Goal: Entertainment & Leisure: Consume media (video, audio)

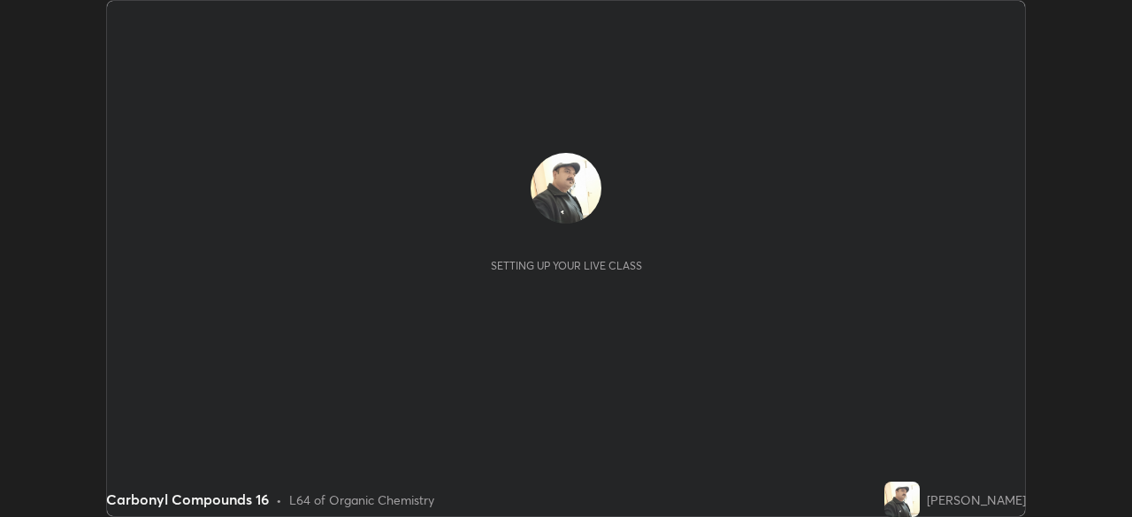
scroll to position [517, 1131]
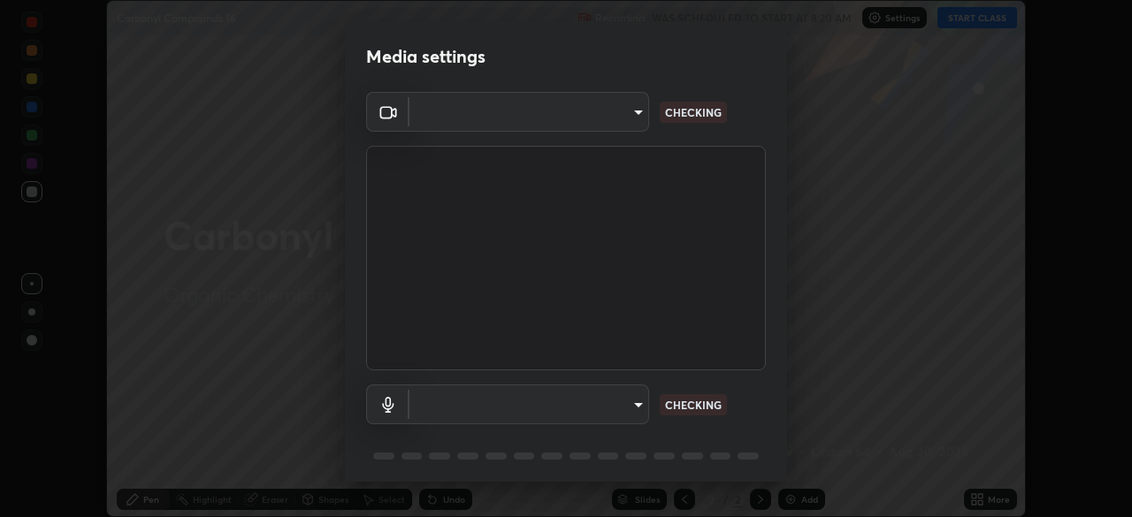
click at [627, 403] on body "Erase all Carbonyl Compounds 16 Recording WAS SCHEDULED TO START AT 8:20 AM Set…" at bounding box center [566, 258] width 1132 height 517
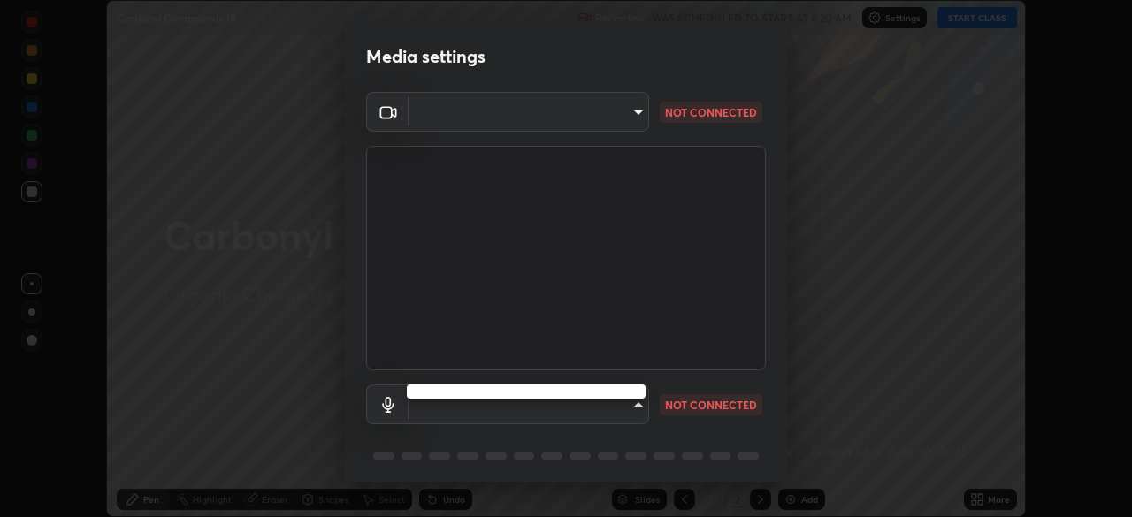
type input "68abbd0ba27f3b7b13d700706cc0a542acc53d6138fc99a51b3524be894f9c2a"
type input "c17f179a27d05cb872b71612fb377ed1280ec24d62f50840e7cc5c1a7b87f1b0"
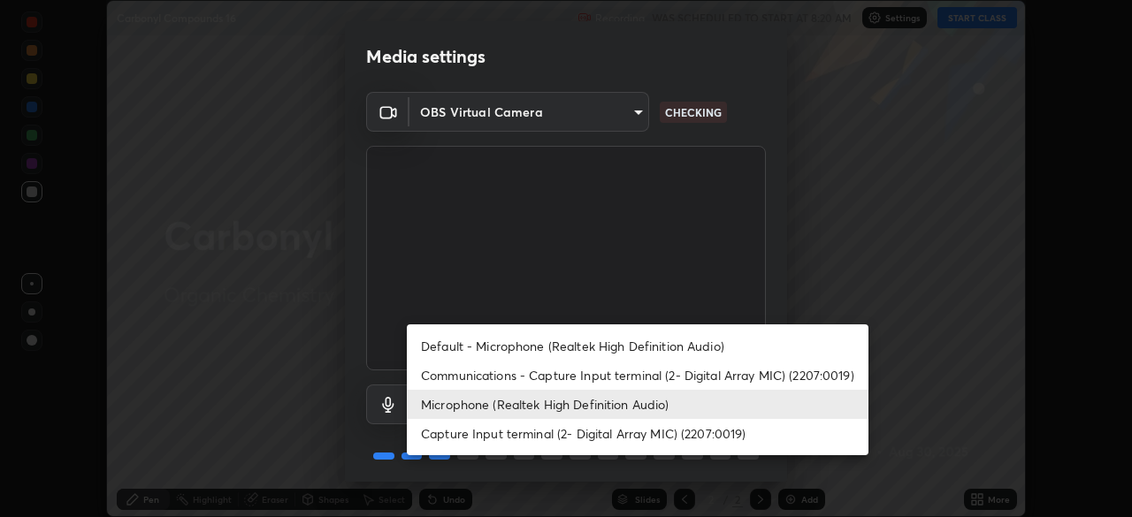
click at [617, 405] on li "Microphone (Realtek High Definition Audio)" at bounding box center [638, 404] width 462 height 29
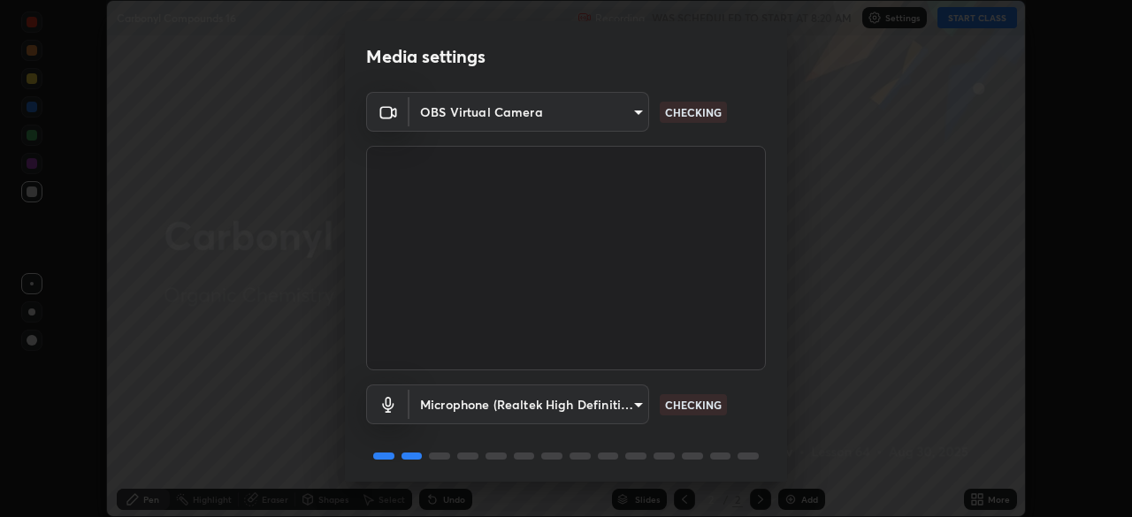
scroll to position [63, 0]
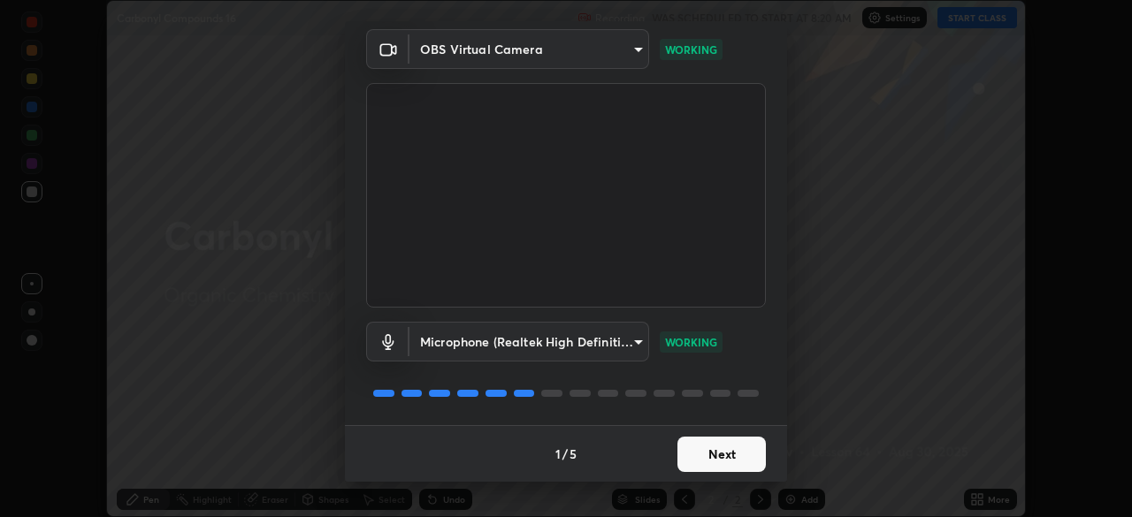
click at [701, 453] on button "Next" at bounding box center [722, 454] width 88 height 35
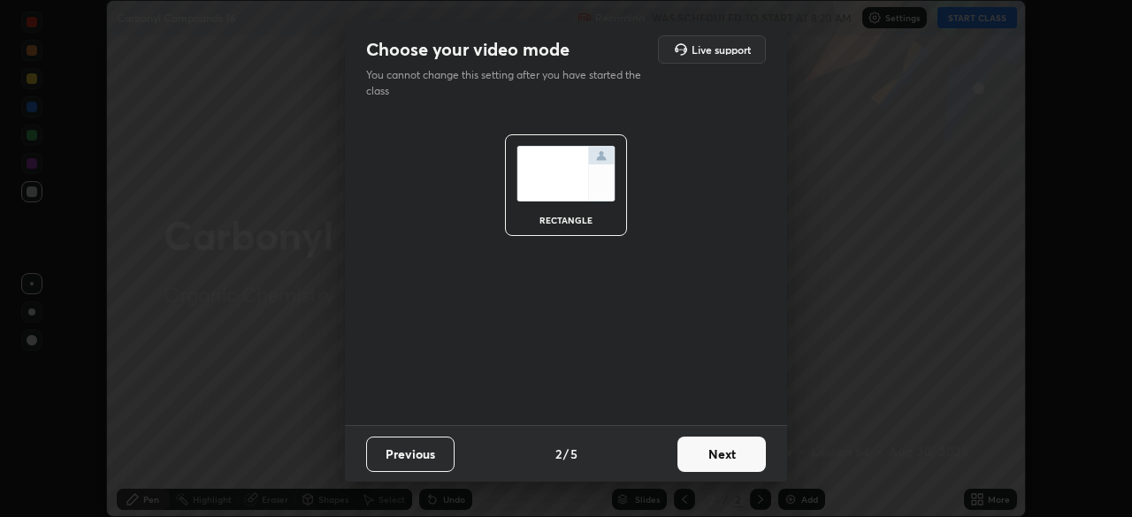
scroll to position [0, 0]
click at [701, 459] on button "Next" at bounding box center [722, 454] width 88 height 35
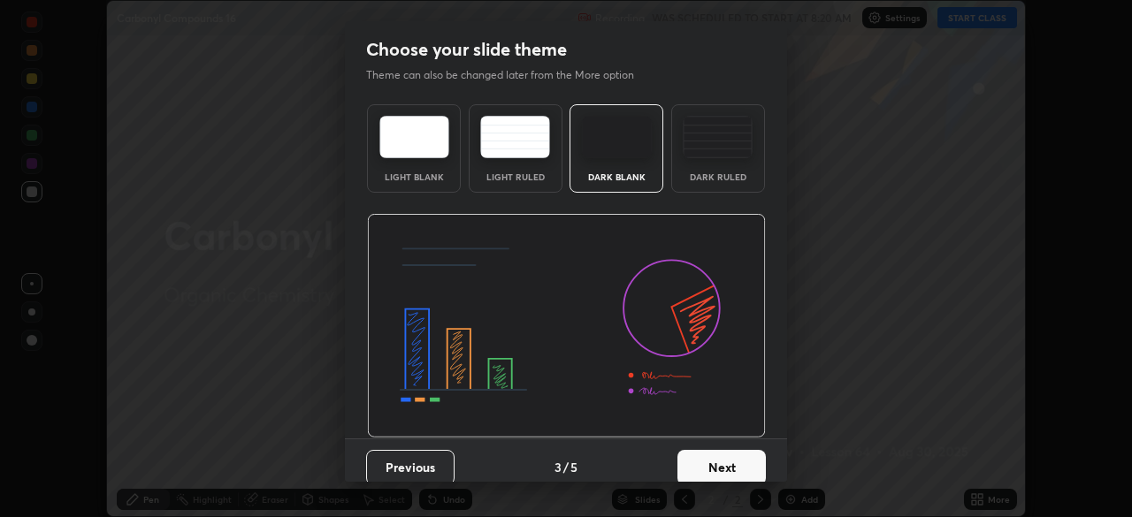
click at [702, 460] on button "Next" at bounding box center [722, 467] width 88 height 35
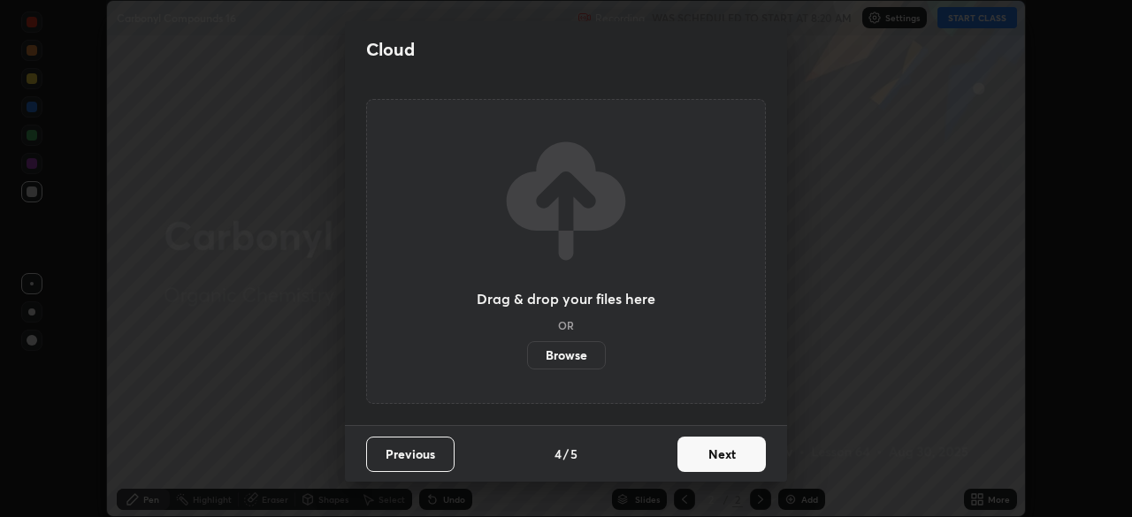
click at [703, 458] on button "Next" at bounding box center [722, 454] width 88 height 35
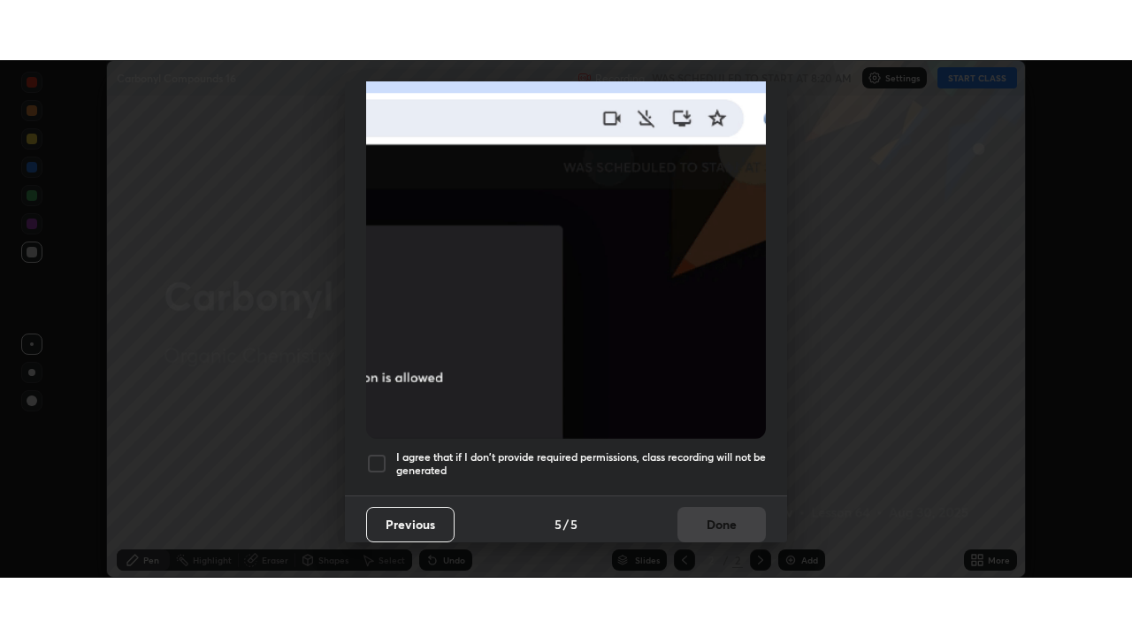
scroll to position [424, 0]
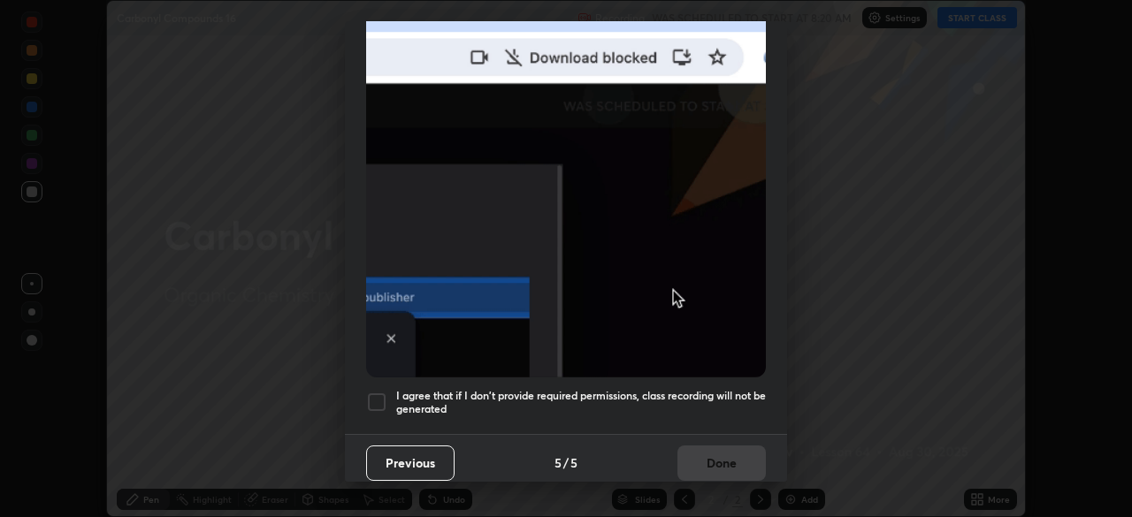
click at [659, 389] on h5 "I agree that if I don't provide required permissions, class recording will not …" at bounding box center [581, 402] width 370 height 27
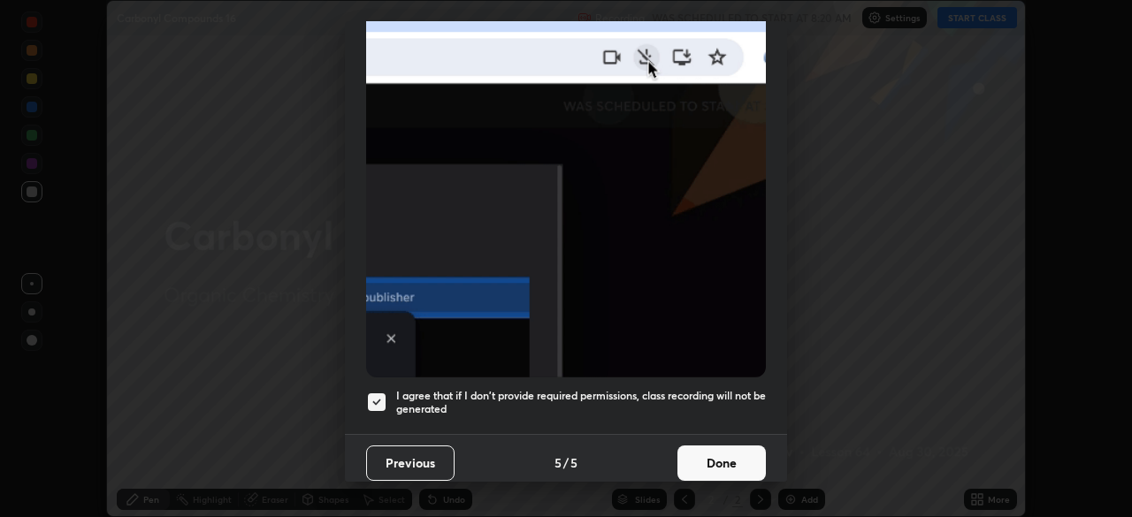
click at [697, 453] on button "Done" at bounding box center [722, 463] width 88 height 35
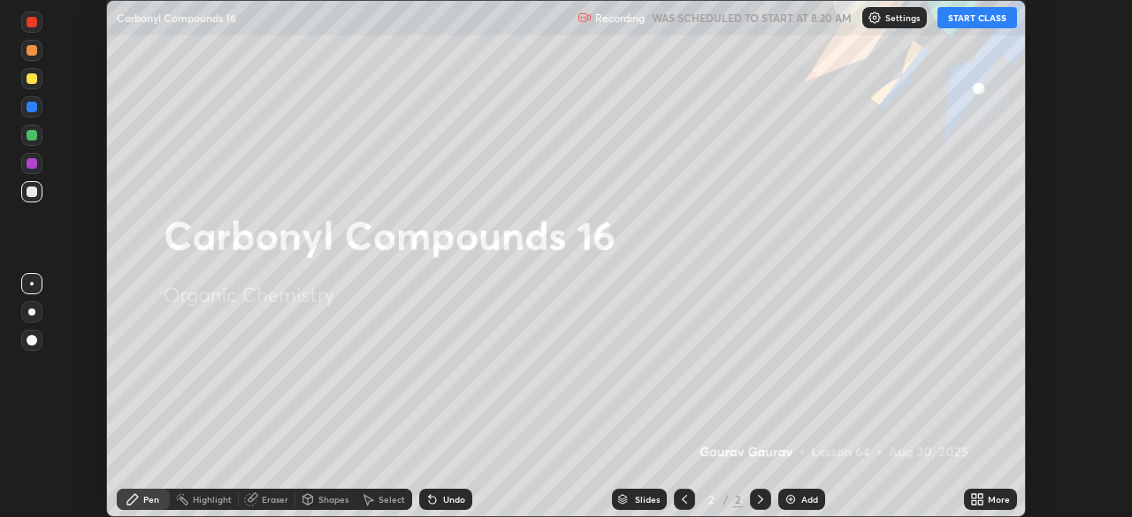
click at [963, 14] on button "START CLASS" at bounding box center [978, 17] width 80 height 21
click at [798, 497] on div "Add" at bounding box center [801, 499] width 47 height 21
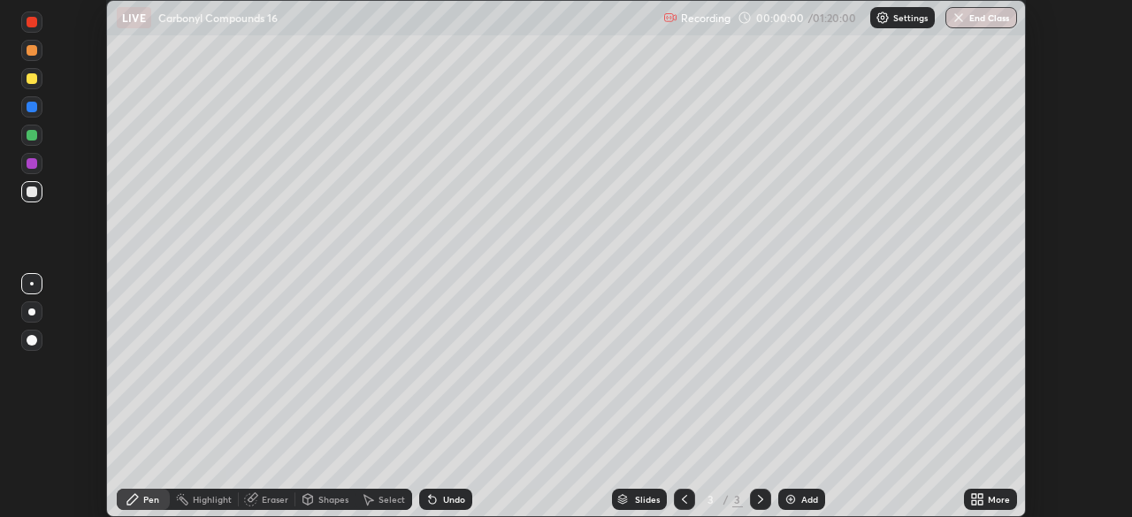
click at [980, 498] on icon at bounding box center [980, 496] width 4 height 4
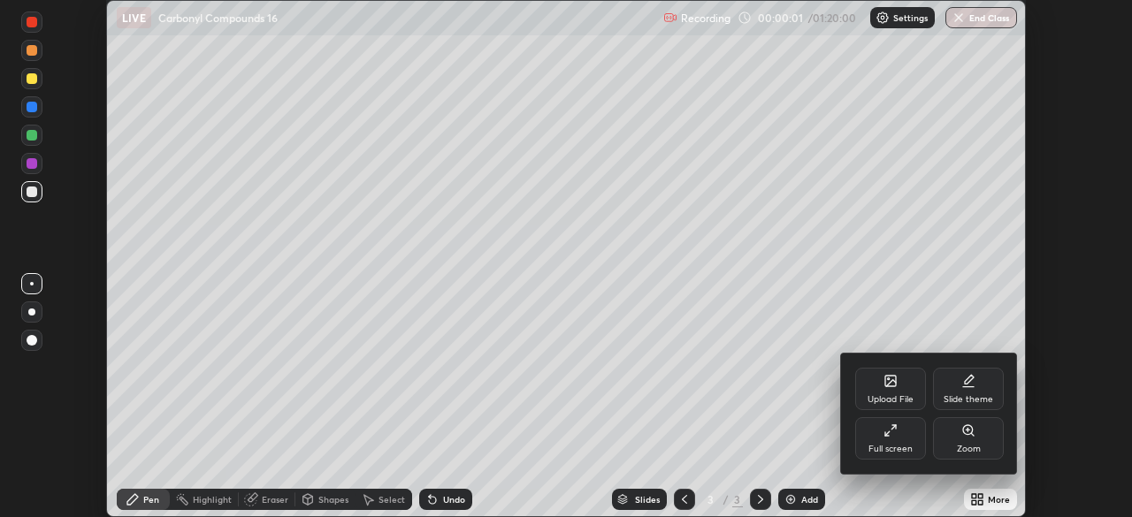
click at [898, 437] on div "Full screen" at bounding box center [890, 439] width 71 height 42
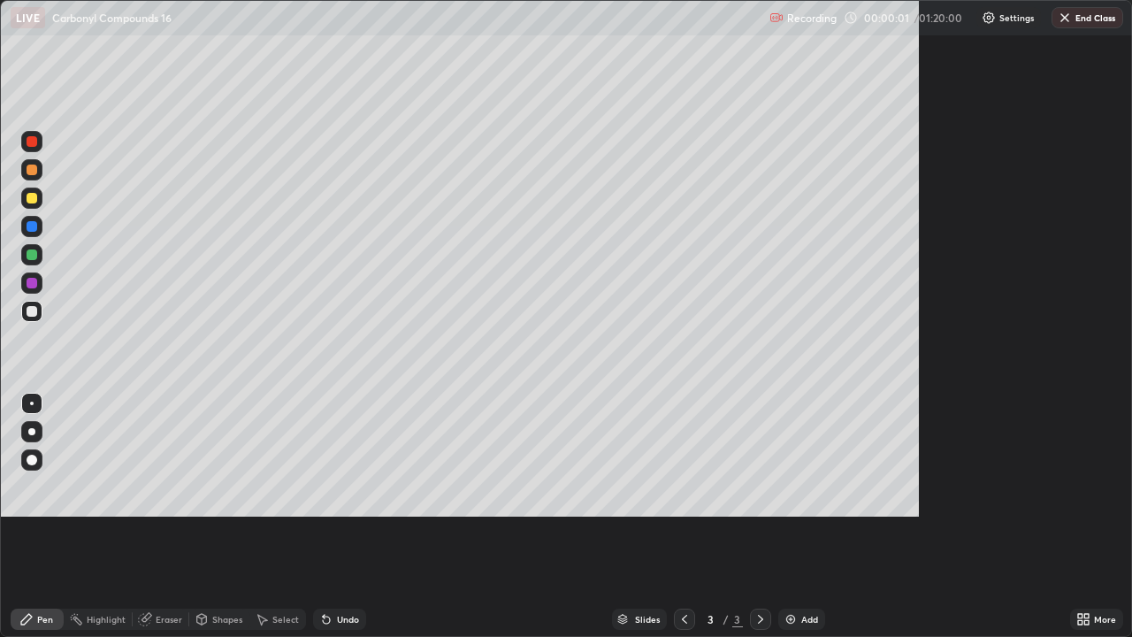
scroll to position [637, 1132]
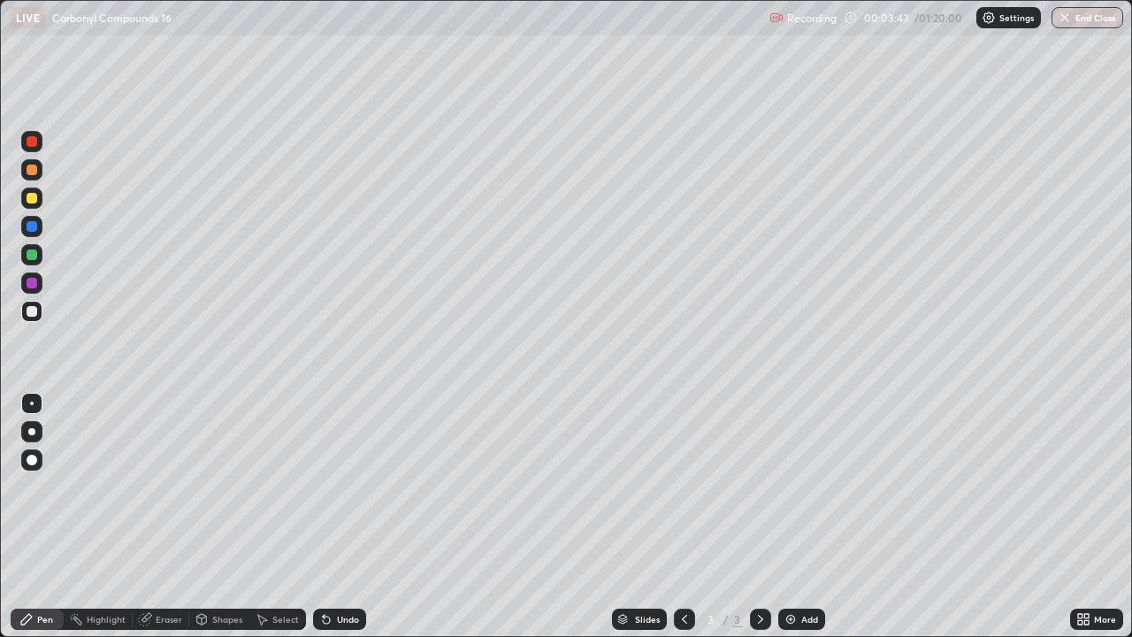
click at [34, 201] on div at bounding box center [32, 198] width 11 height 11
click at [803, 517] on div "Add" at bounding box center [809, 619] width 17 height 9
click at [31, 313] on div at bounding box center [32, 311] width 11 height 11
click at [39, 197] on div at bounding box center [31, 198] width 21 height 21
click at [792, 517] on img at bounding box center [791, 619] width 14 height 14
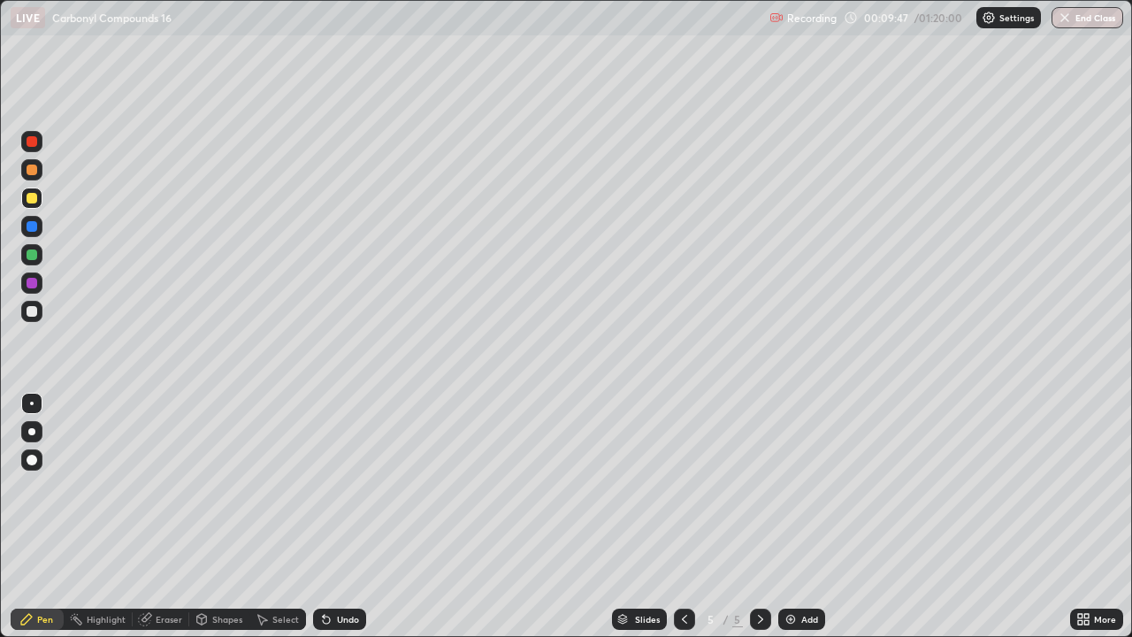
click at [683, 517] on icon at bounding box center [685, 619] width 14 height 14
click at [756, 517] on icon at bounding box center [761, 619] width 14 height 14
click at [798, 517] on div "Add" at bounding box center [801, 619] width 47 height 21
click at [343, 517] on div "Undo" at bounding box center [348, 619] width 22 height 9
click at [169, 517] on div "Eraser" at bounding box center [169, 619] width 27 height 9
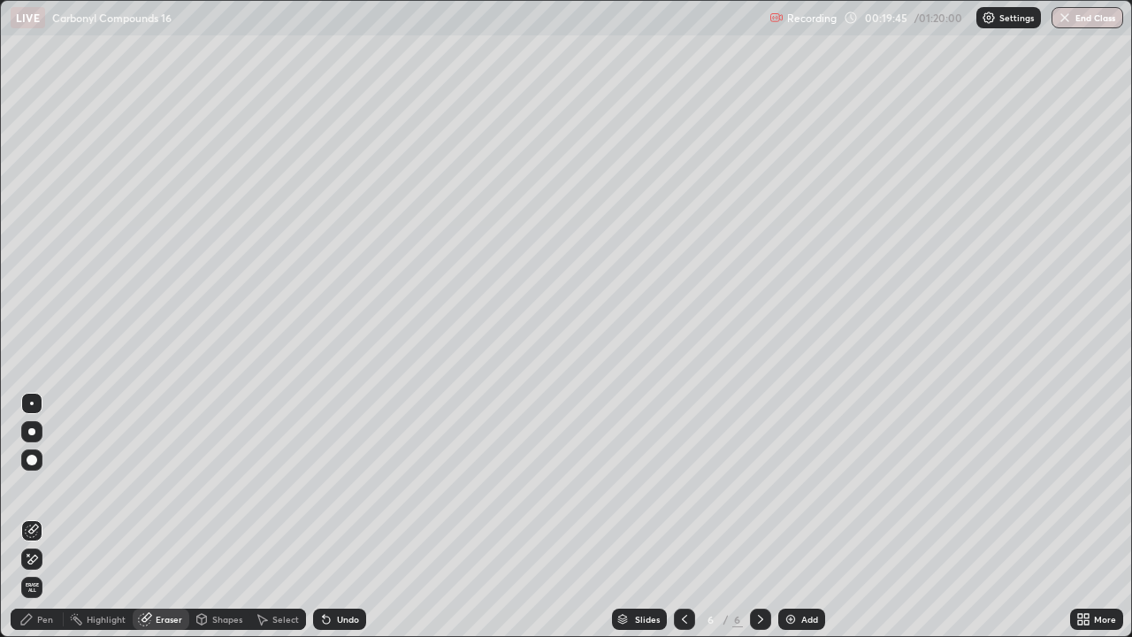
click at [50, 517] on div "Pen" at bounding box center [45, 619] width 16 height 9
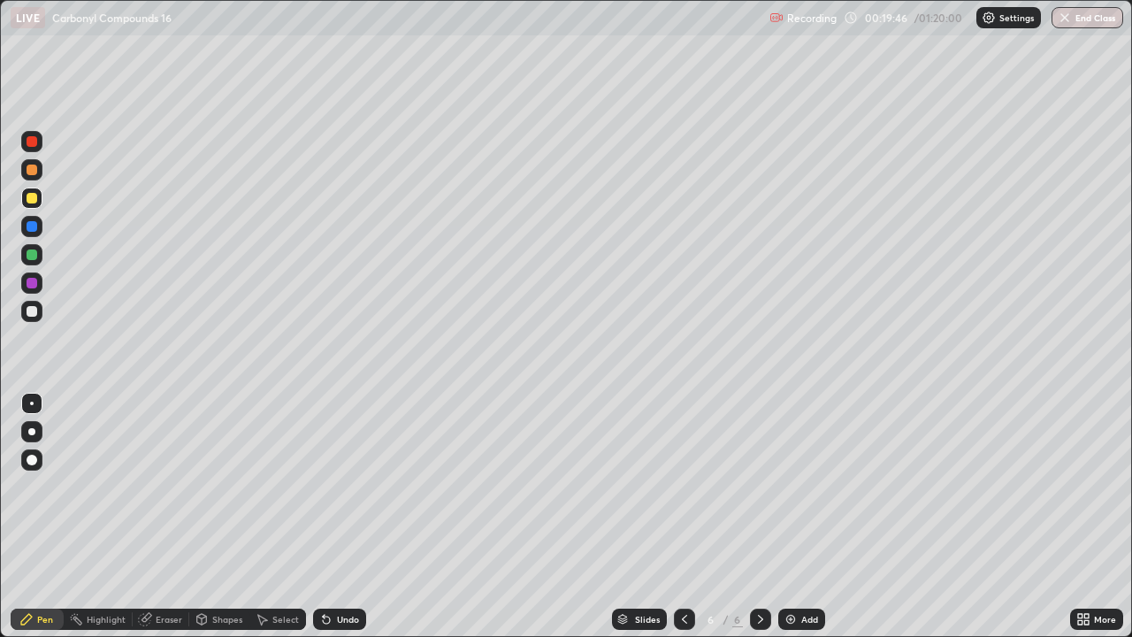
click at [33, 310] on div at bounding box center [32, 311] width 11 height 11
click at [41, 517] on div "Pen" at bounding box center [45, 619] width 16 height 9
click at [35, 201] on div at bounding box center [32, 198] width 11 height 11
click at [790, 517] on img at bounding box center [791, 619] width 14 height 14
click at [167, 517] on div "Eraser" at bounding box center [169, 619] width 27 height 9
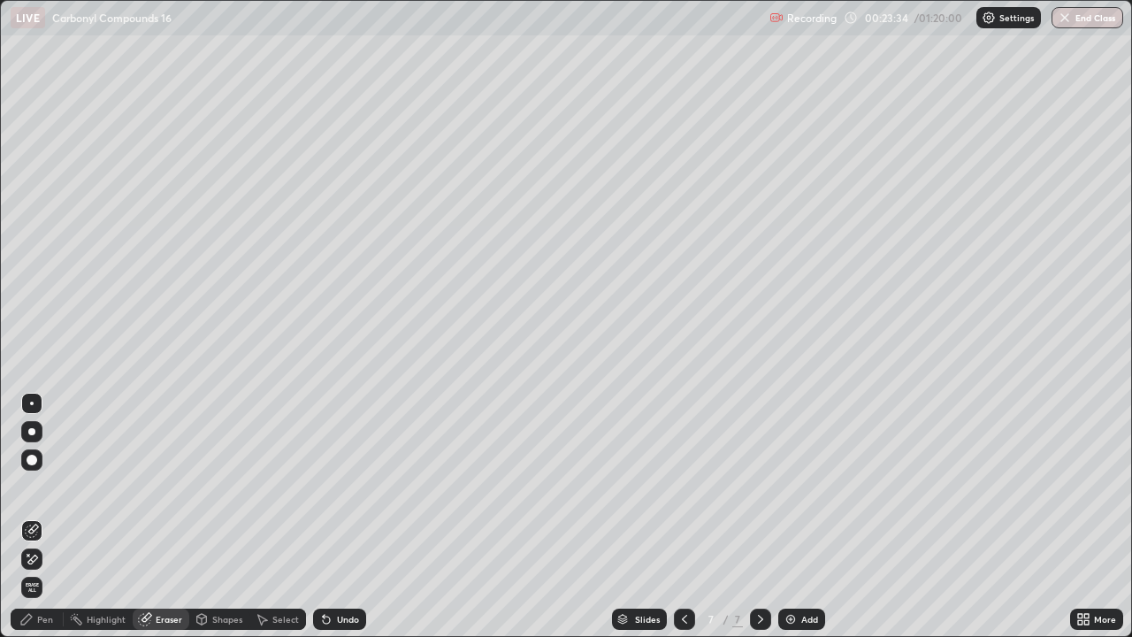
click at [43, 517] on div "Pen" at bounding box center [45, 619] width 16 height 9
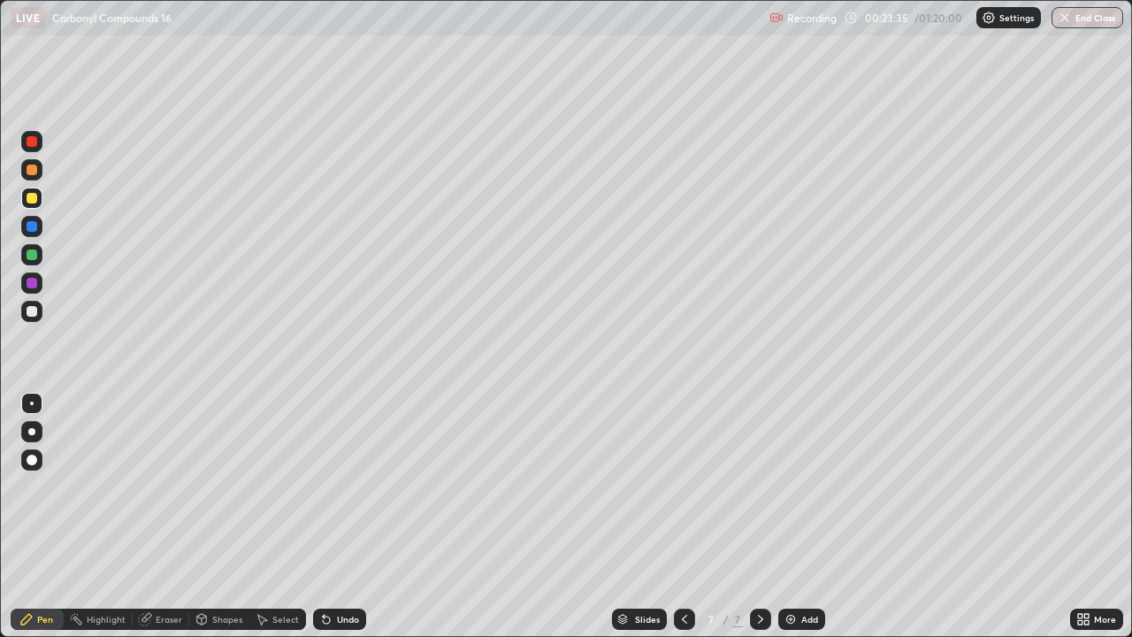
click at [34, 310] on div at bounding box center [32, 311] width 11 height 11
click at [791, 517] on img at bounding box center [791, 619] width 14 height 14
click at [34, 205] on div at bounding box center [31, 198] width 21 height 21
click at [164, 517] on div "Eraser" at bounding box center [169, 619] width 27 height 9
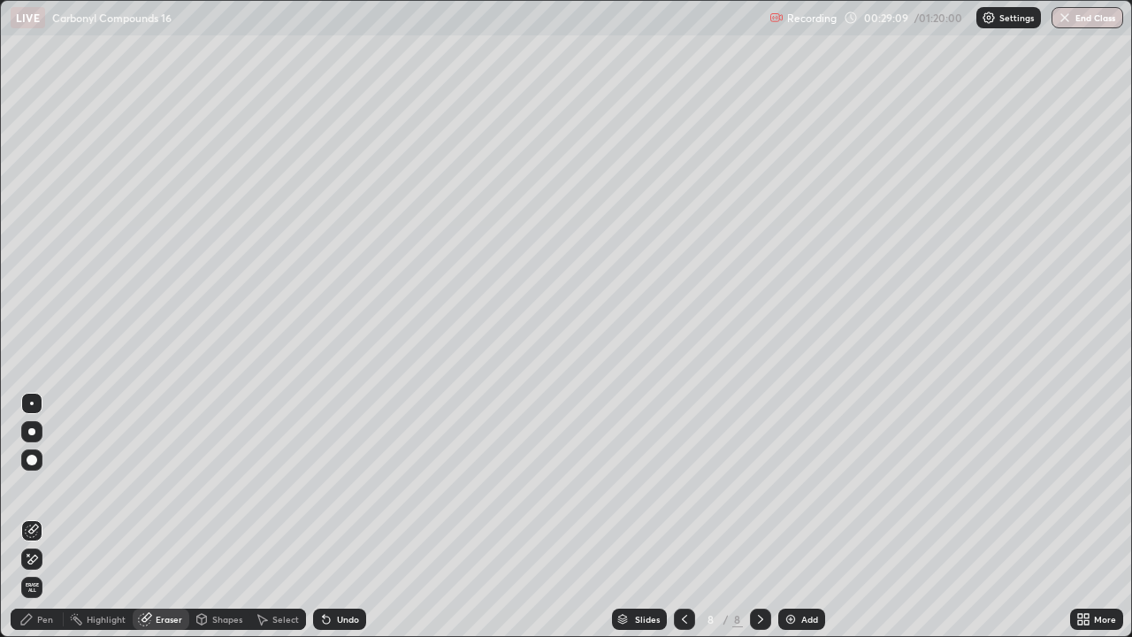
click at [34, 517] on div "Pen" at bounding box center [37, 619] width 53 height 21
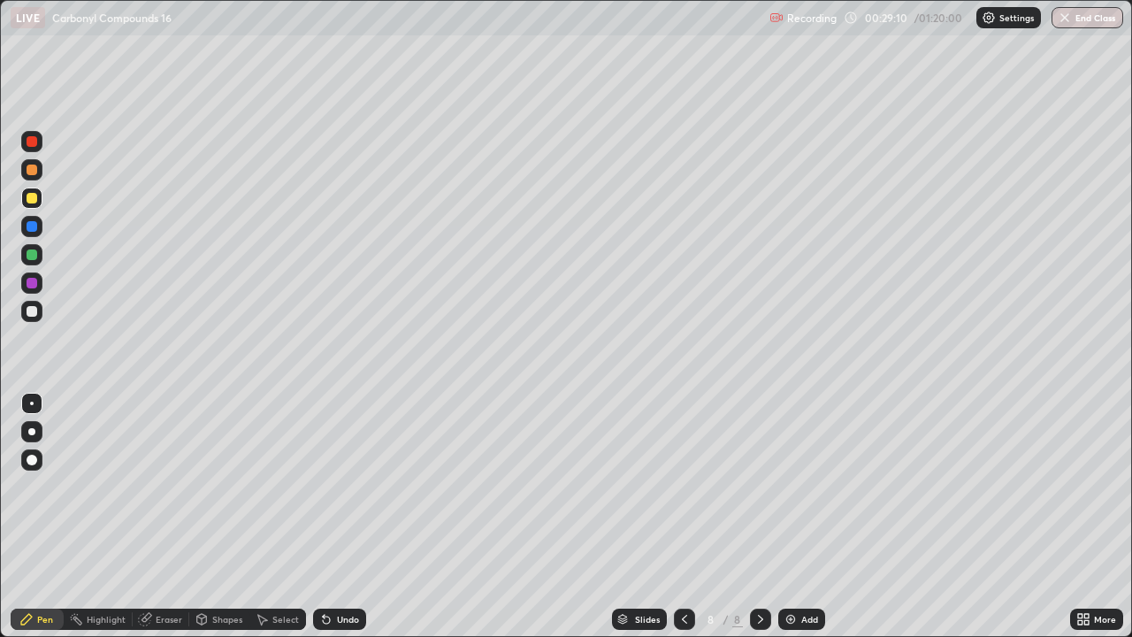
click at [34, 310] on div at bounding box center [32, 311] width 11 height 11
click at [788, 517] on img at bounding box center [791, 619] width 14 height 14
click at [342, 517] on div "Undo" at bounding box center [348, 619] width 22 height 9
click at [167, 517] on div "Eraser" at bounding box center [169, 619] width 27 height 9
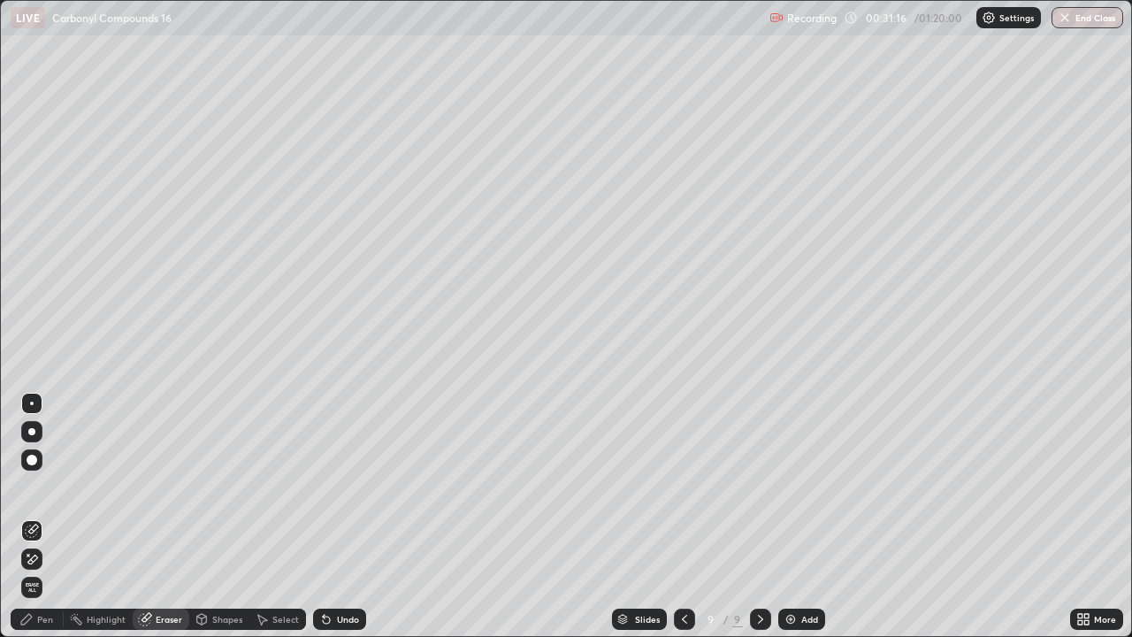
click at [44, 517] on div "Pen" at bounding box center [45, 619] width 16 height 9
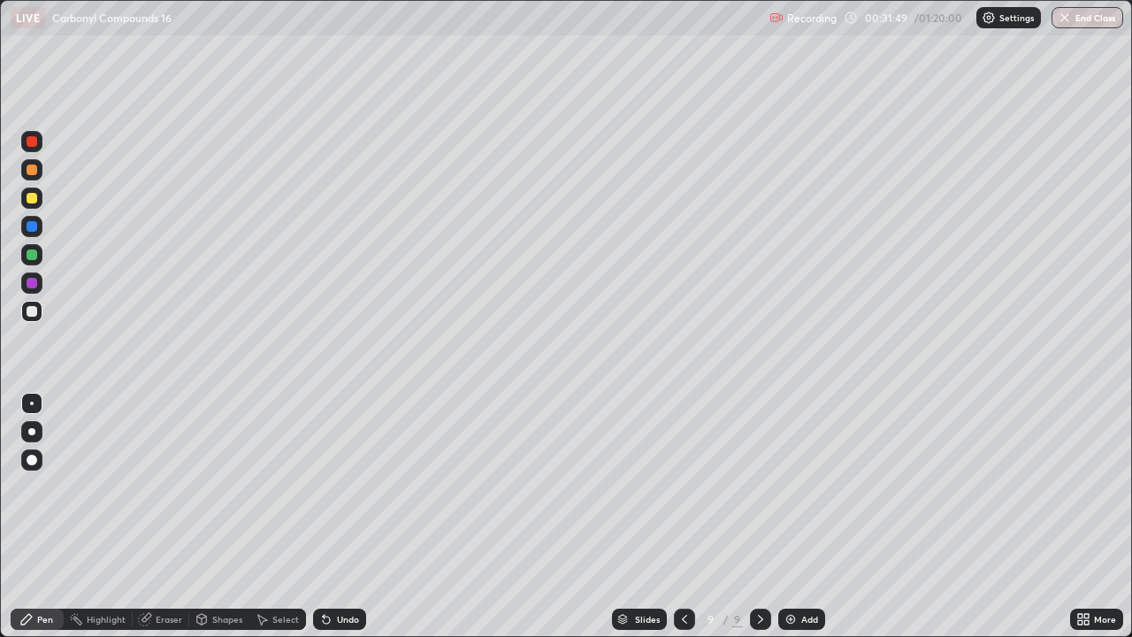
click at [35, 197] on div at bounding box center [32, 198] width 11 height 11
click at [686, 517] on icon at bounding box center [685, 619] width 14 height 14
click at [759, 517] on icon at bounding box center [760, 619] width 5 height 9
click at [33, 311] on div at bounding box center [32, 311] width 11 height 11
click at [31, 197] on div at bounding box center [32, 198] width 11 height 11
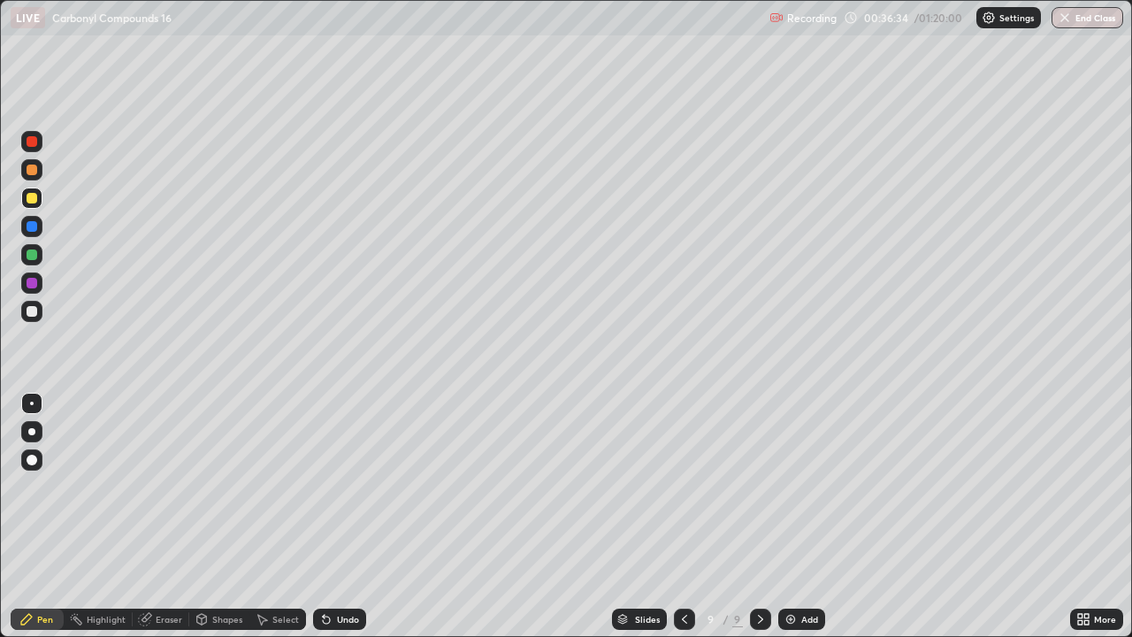
click at [803, 517] on div "Add" at bounding box center [809, 619] width 17 height 9
click at [801, 517] on div "Add" at bounding box center [809, 619] width 17 height 9
click at [162, 517] on div "Eraser" at bounding box center [169, 619] width 27 height 9
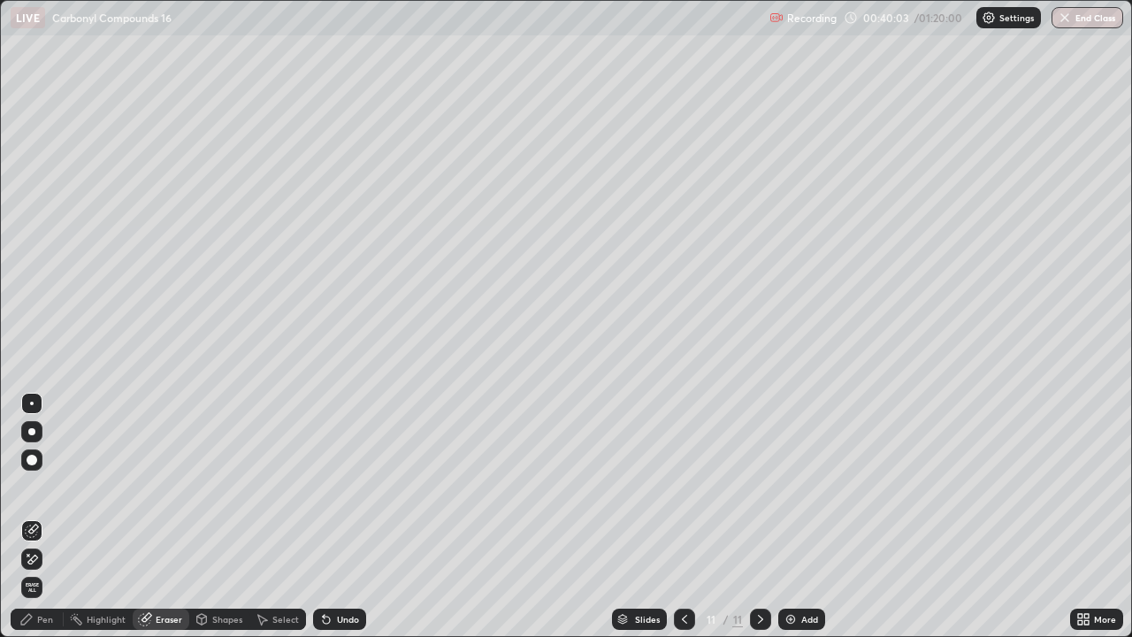
click at [40, 517] on div "Pen" at bounding box center [45, 619] width 16 height 9
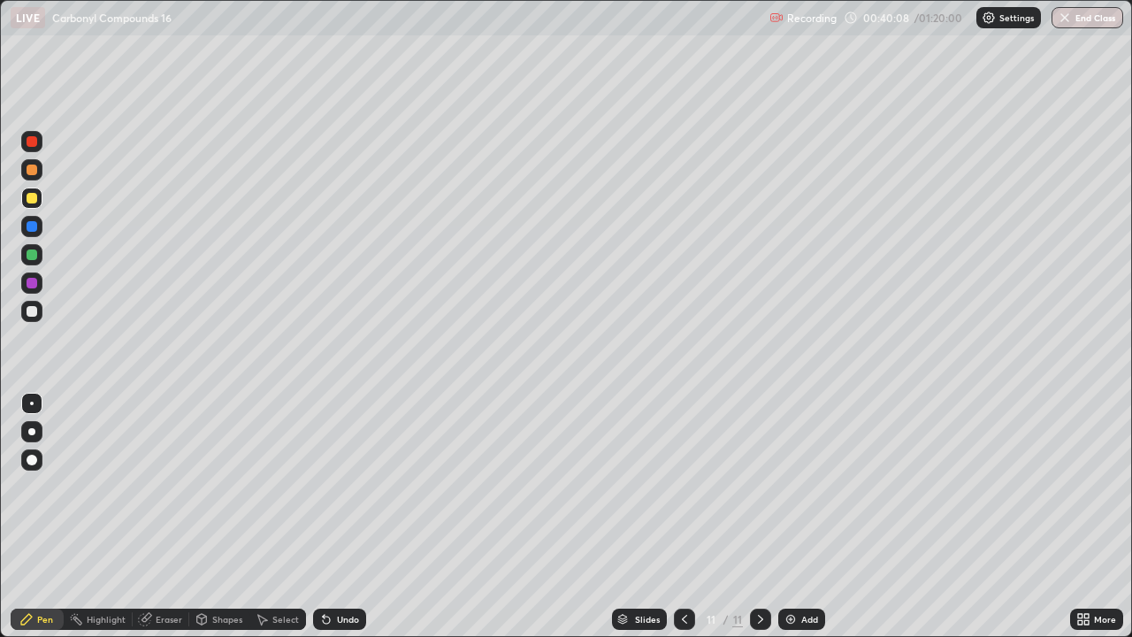
click at [793, 517] on img at bounding box center [791, 619] width 14 height 14
click at [170, 517] on div "Eraser" at bounding box center [169, 619] width 27 height 9
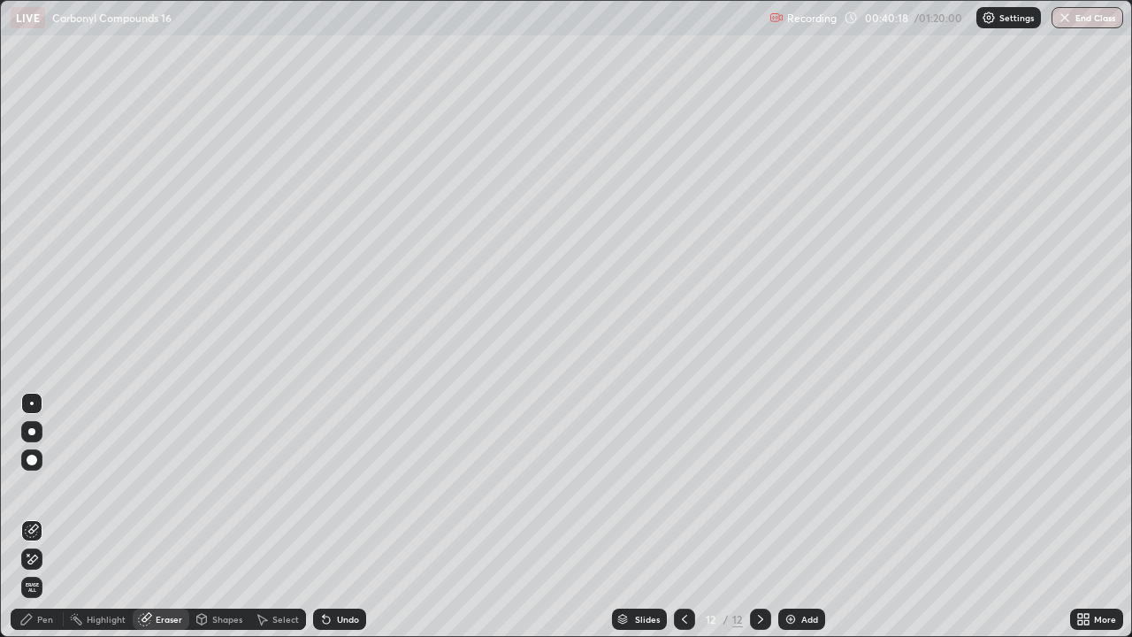
click at [57, 517] on div "Pen" at bounding box center [37, 619] width 53 height 21
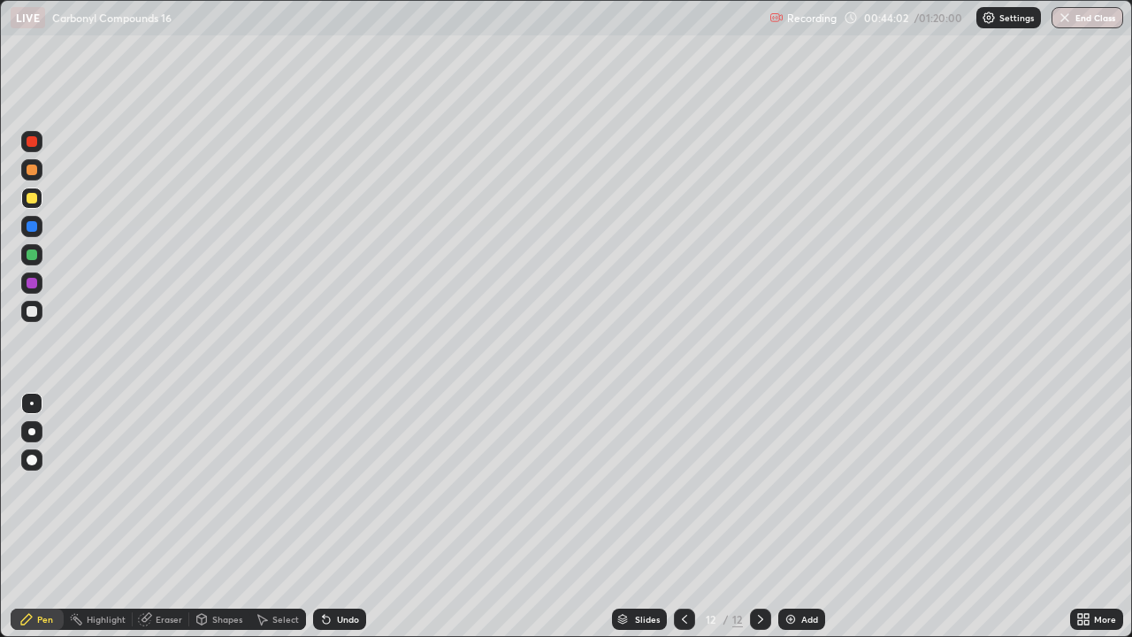
click at [38, 311] on div at bounding box center [31, 311] width 21 height 21
click at [801, 517] on div "Add" at bounding box center [809, 619] width 17 height 9
click at [27, 198] on div at bounding box center [32, 198] width 11 height 11
click at [161, 517] on div "Eraser" at bounding box center [169, 619] width 27 height 9
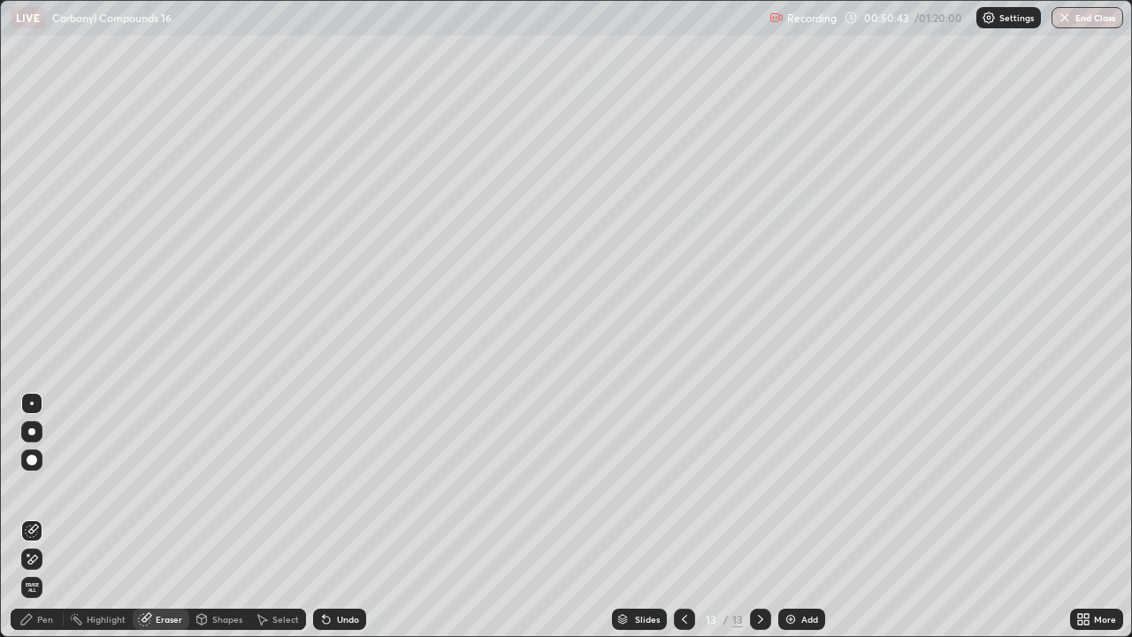
click at [50, 517] on div "Pen" at bounding box center [45, 619] width 16 height 9
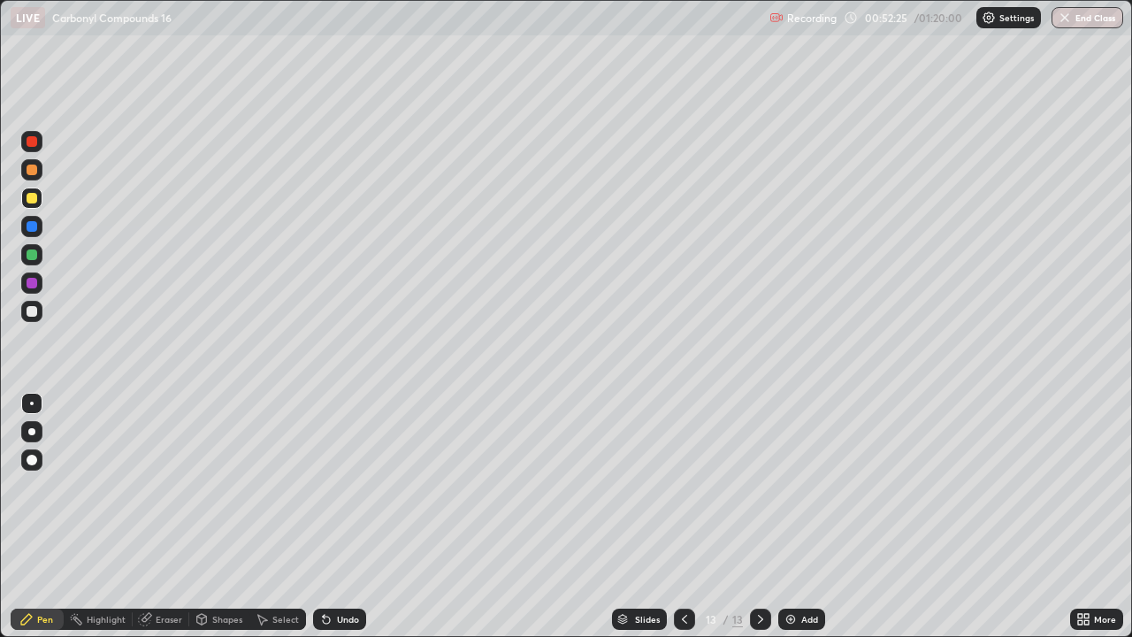
click at [337, 517] on div "Undo" at bounding box center [348, 619] width 22 height 9
click at [34, 310] on div at bounding box center [32, 311] width 11 height 11
click at [805, 517] on div "Add" at bounding box center [801, 619] width 47 height 21
click at [799, 517] on div "Add" at bounding box center [801, 619] width 47 height 21
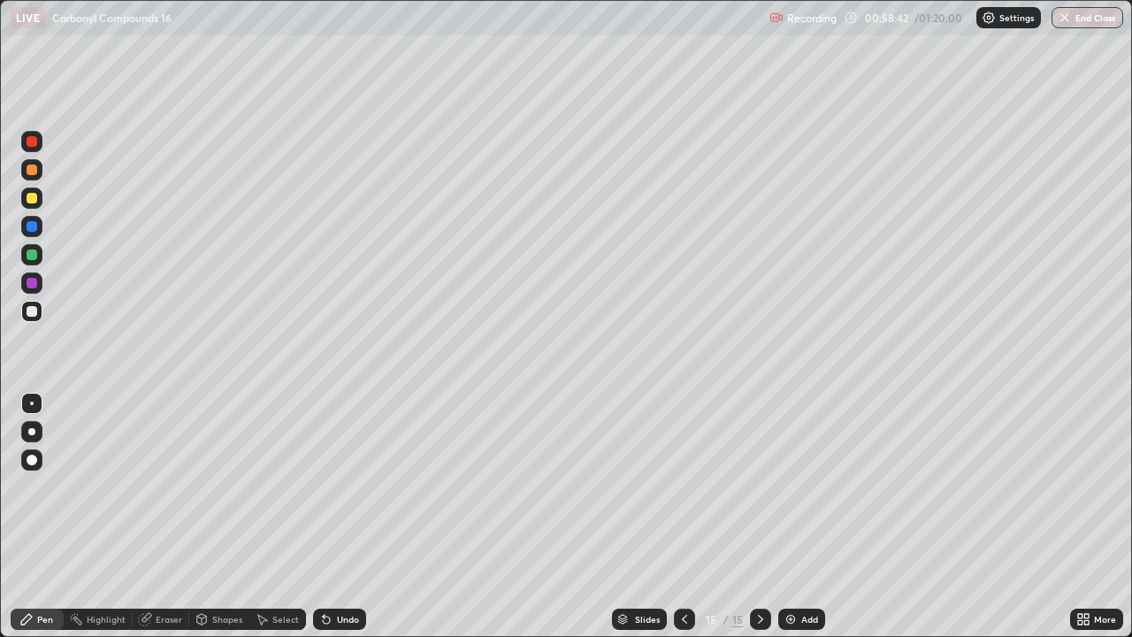
click at [33, 201] on div at bounding box center [32, 198] width 11 height 11
click at [33, 313] on div at bounding box center [32, 311] width 11 height 11
click at [794, 517] on img at bounding box center [791, 619] width 14 height 14
click at [796, 517] on img at bounding box center [791, 619] width 14 height 14
click at [35, 197] on div at bounding box center [32, 198] width 11 height 11
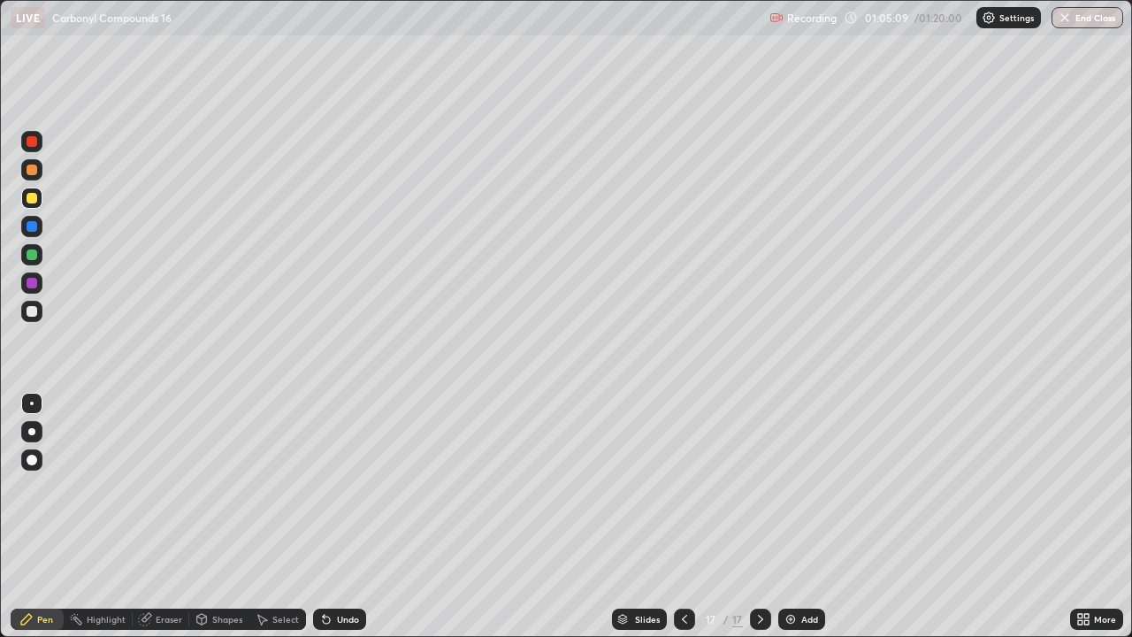
click at [166, 517] on div "Eraser" at bounding box center [169, 619] width 27 height 9
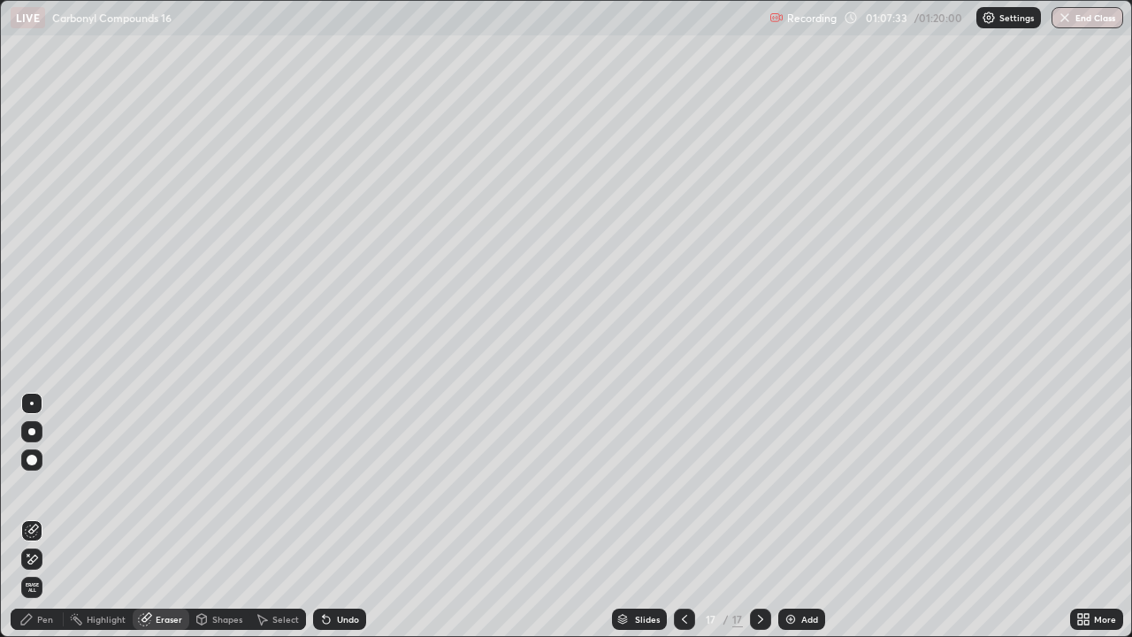
click at [37, 517] on div "Pen" at bounding box center [45, 619] width 16 height 9
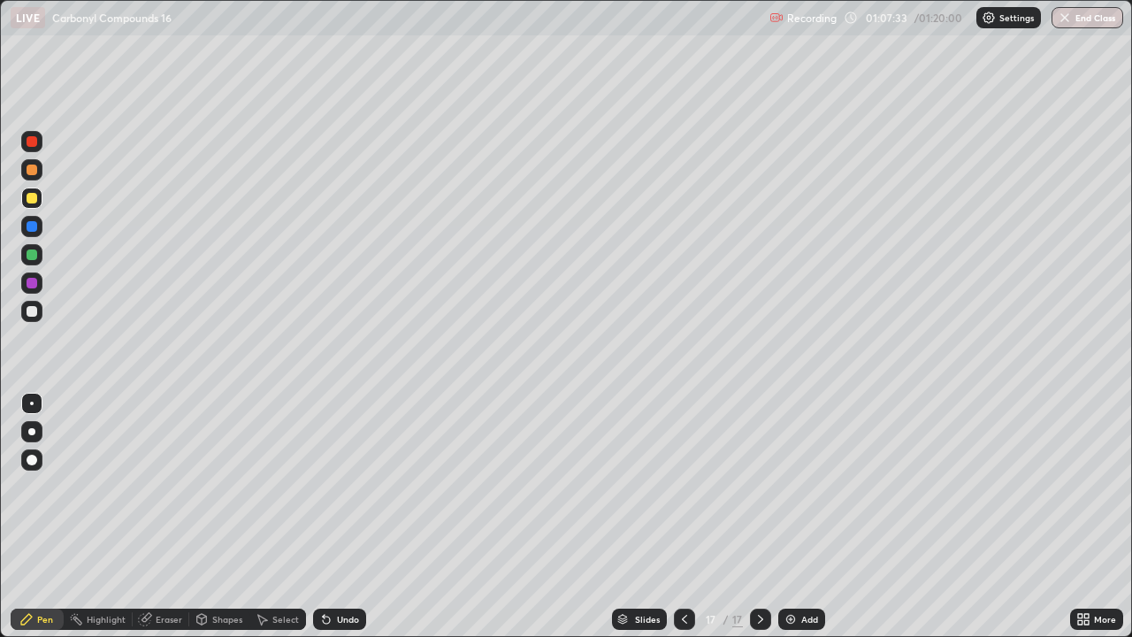
click at [32, 311] on div at bounding box center [32, 311] width 11 height 11
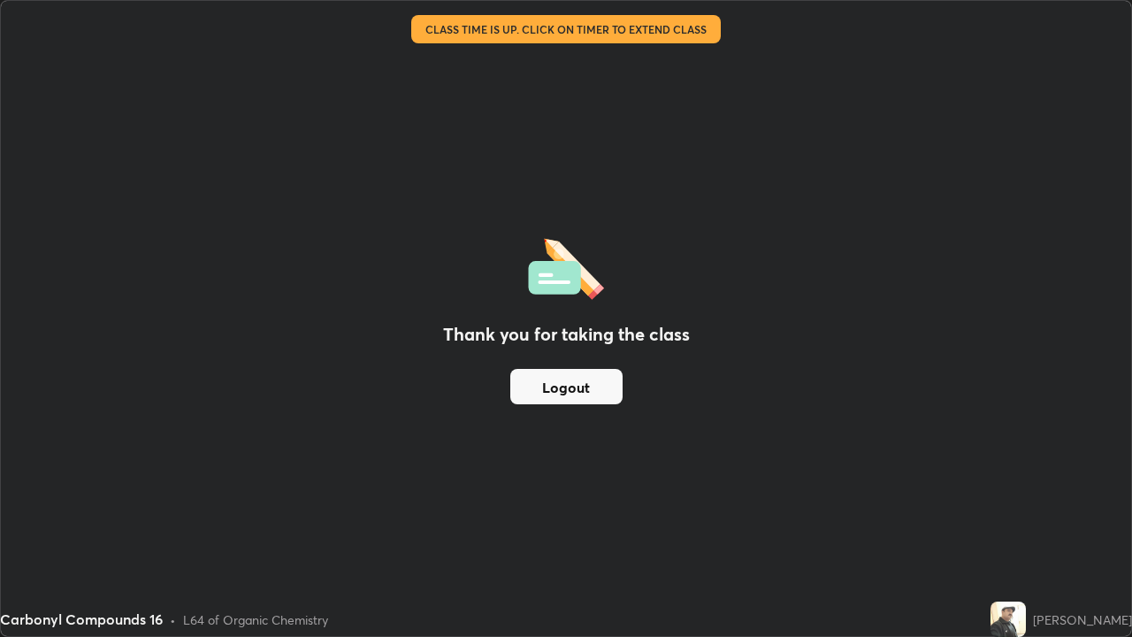
click at [549, 377] on button "Logout" at bounding box center [566, 386] width 112 height 35
